Goal: Find specific page/section: Find specific page/section

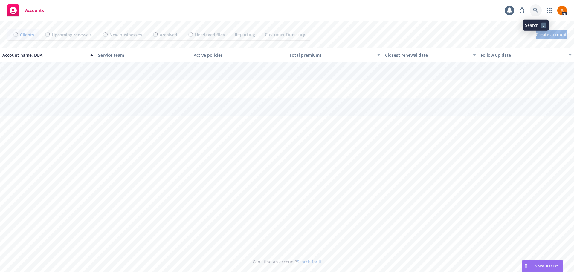
click at [533, 10] on icon at bounding box center [535, 10] width 5 height 5
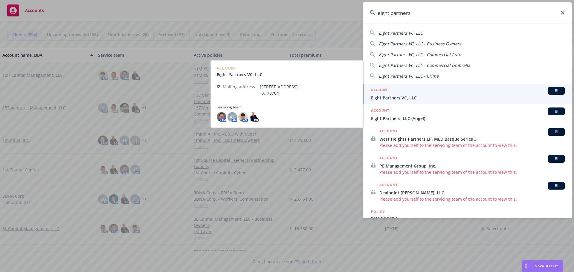
type input "eight partners"
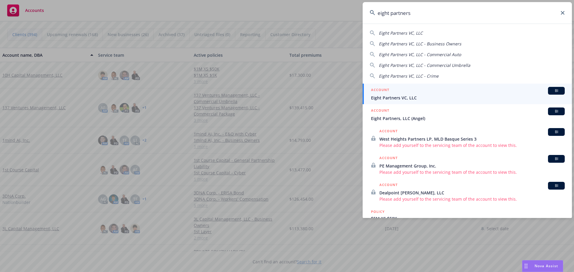
click at [403, 97] on span "Eight Partners VC, LLC" at bounding box center [468, 98] width 194 height 6
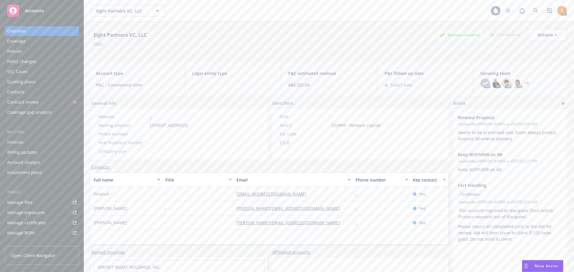
click at [19, 53] on div "Policies" at bounding box center [14, 52] width 15 height 10
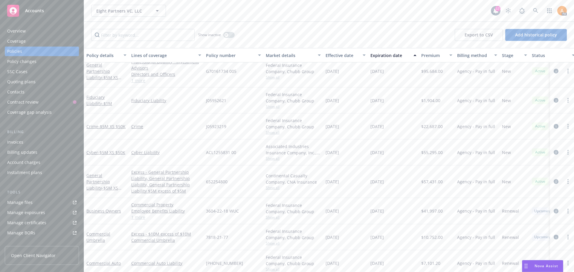
scroll to position [255, 0]
